Goal: Participate in discussion: Engage in conversation with other users on a specific topic

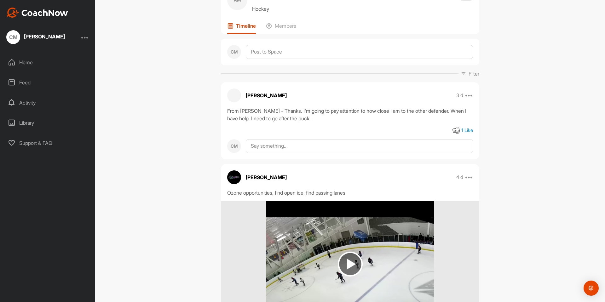
scroll to position [53, 0]
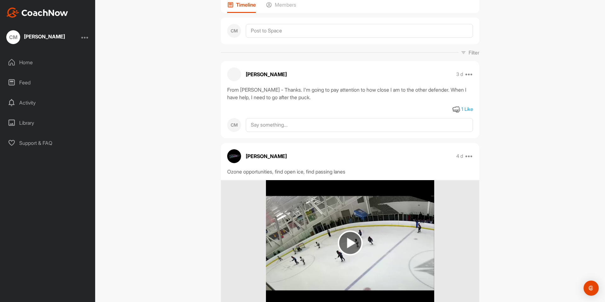
click at [349, 250] on img at bounding box center [350, 243] width 25 height 25
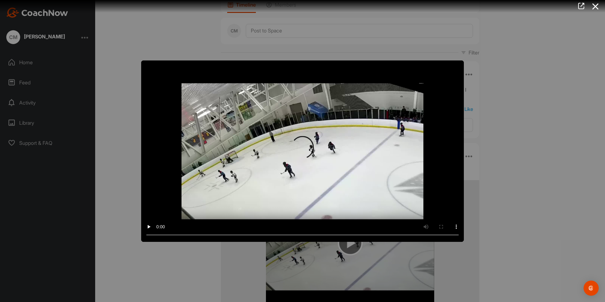
click at [594, 16] on div at bounding box center [302, 151] width 605 height 302
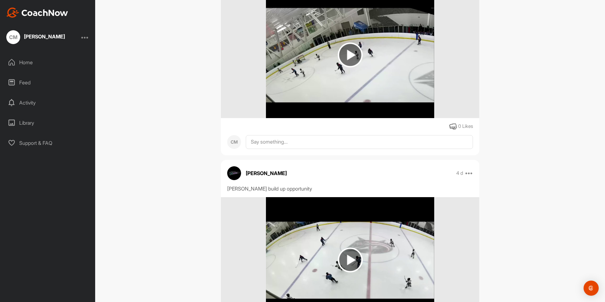
scroll to position [251, 0]
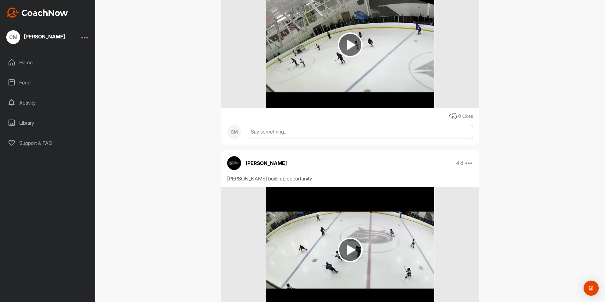
click at [340, 241] on img at bounding box center [350, 250] width 25 height 25
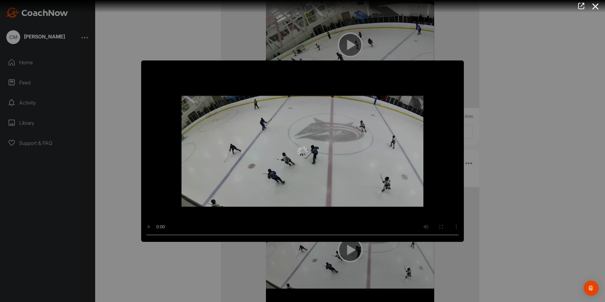
click at [570, 106] on div at bounding box center [302, 151] width 605 height 302
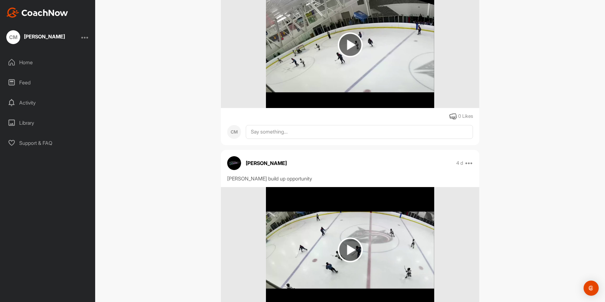
click at [364, 244] on img at bounding box center [350, 250] width 168 height 126
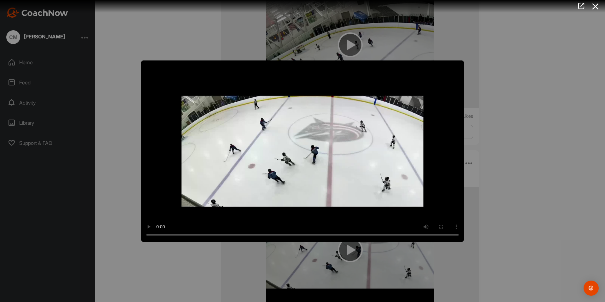
click at [602, 9] on icon at bounding box center [595, 7] width 14 height 12
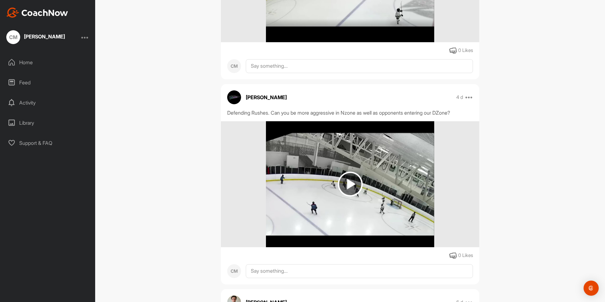
scroll to position [724, 0]
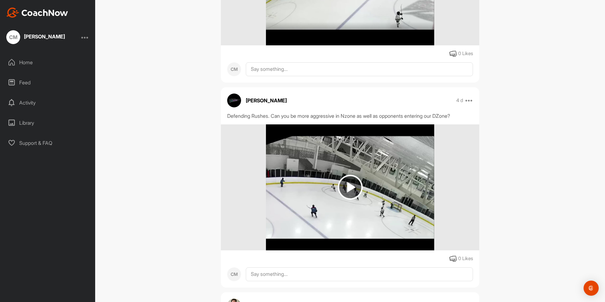
click at [342, 184] on img at bounding box center [350, 187] width 25 height 25
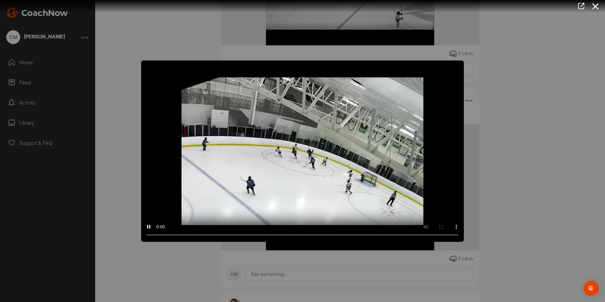
click at [563, 285] on div at bounding box center [302, 151] width 605 height 302
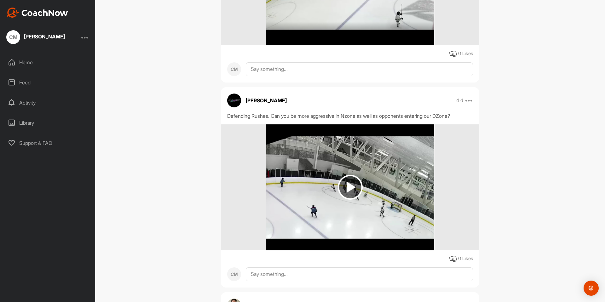
click at [549, 127] on div "AM [PERSON_NAME] Bookings Hockey Space Settings Your Notifications Leave Space …" at bounding box center [350, 151] width 510 height 302
click at [362, 188] on img at bounding box center [350, 187] width 168 height 126
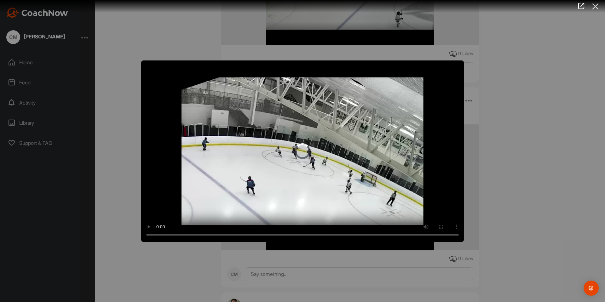
click at [598, 7] on icon at bounding box center [595, 7] width 14 height 12
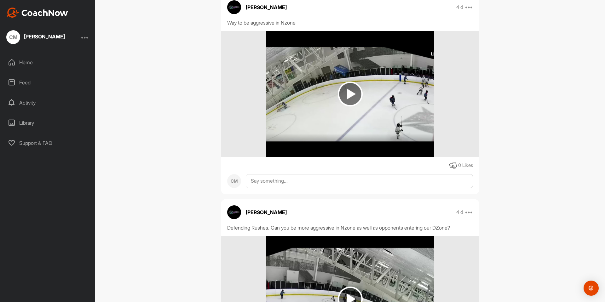
scroll to position [574, 0]
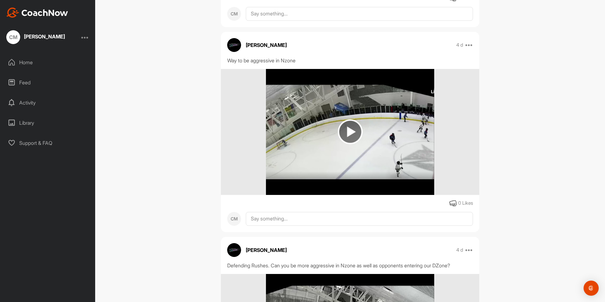
click at [344, 135] on img at bounding box center [350, 131] width 25 height 25
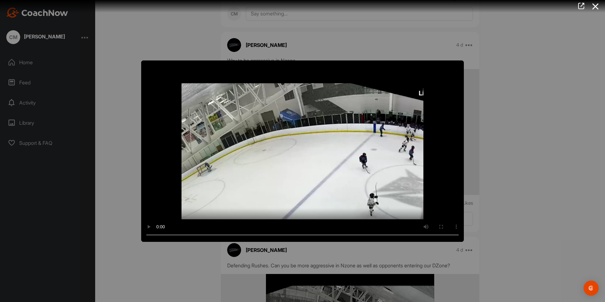
click at [520, 148] on div at bounding box center [302, 151] width 605 height 302
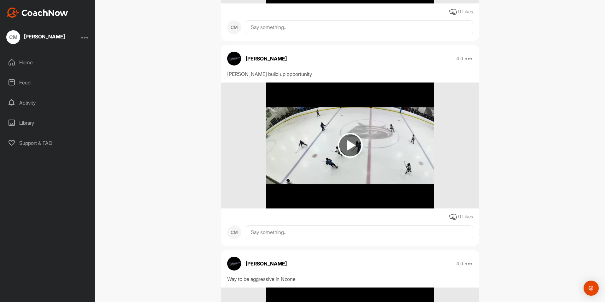
scroll to position [354, 0]
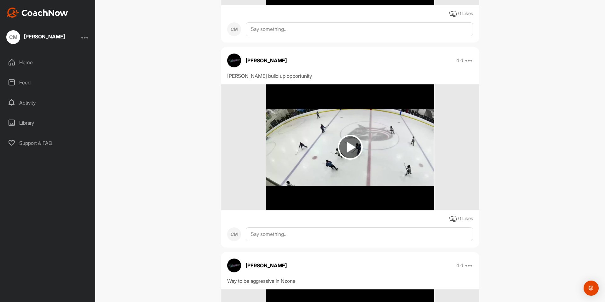
click at [346, 142] on img at bounding box center [350, 147] width 25 height 25
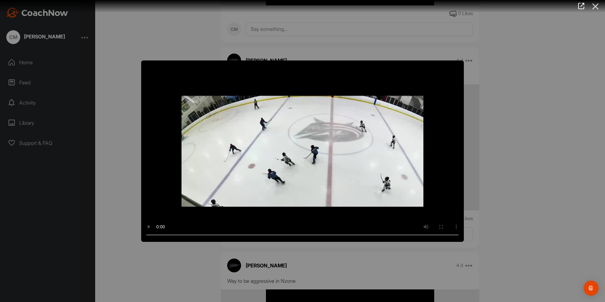
click at [597, 3] on icon at bounding box center [595, 7] width 14 height 12
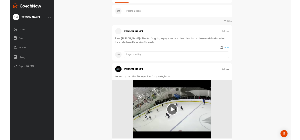
scroll to position [70, 0]
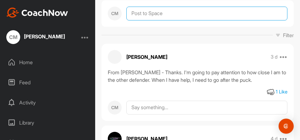
click at [237, 14] on textarea at bounding box center [206, 14] width 161 height 14
